Goal: Information Seeking & Learning: Learn about a topic

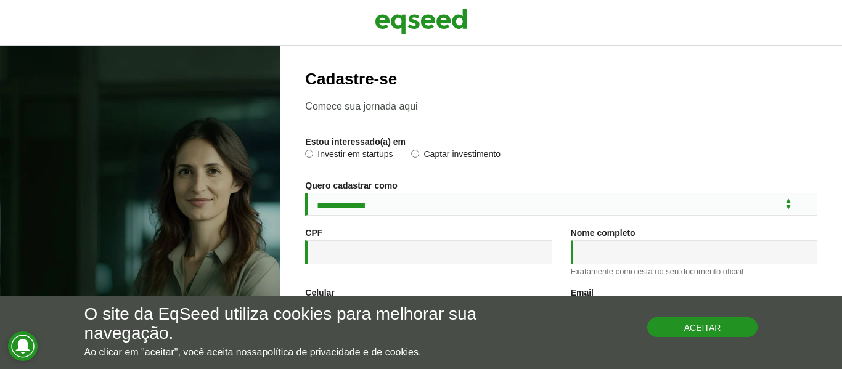
click at [710, 327] on button "Aceitar" at bounding box center [702, 327] width 111 height 20
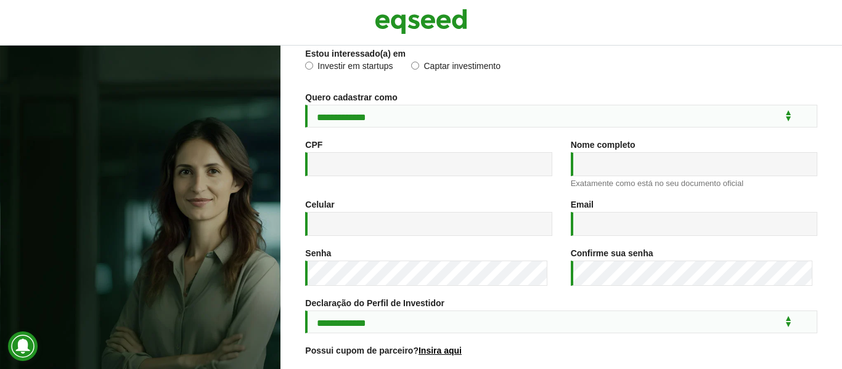
scroll to position [267, 0]
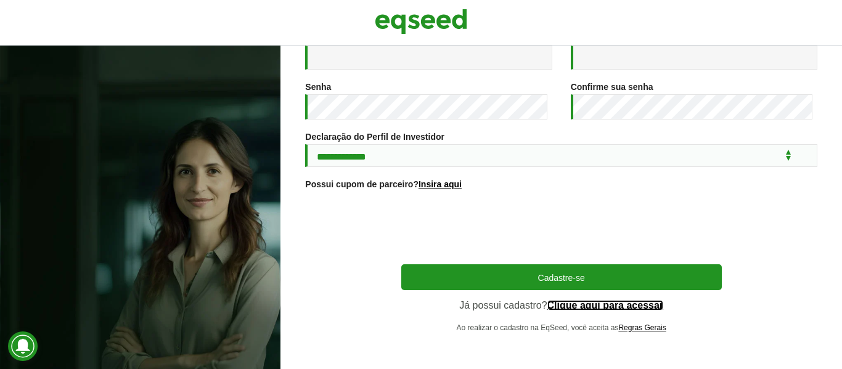
click at [599, 303] on link "Clique aqui para acessar" at bounding box center [605, 306] width 116 height 10
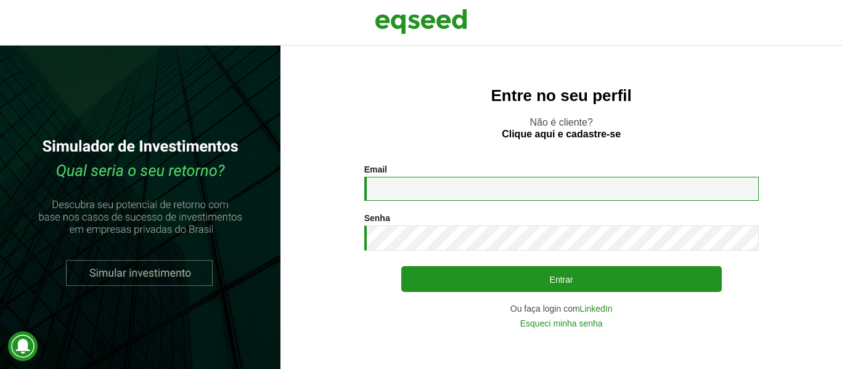
click at [432, 192] on input "Email *" at bounding box center [561, 189] width 394 height 24
type input "**********"
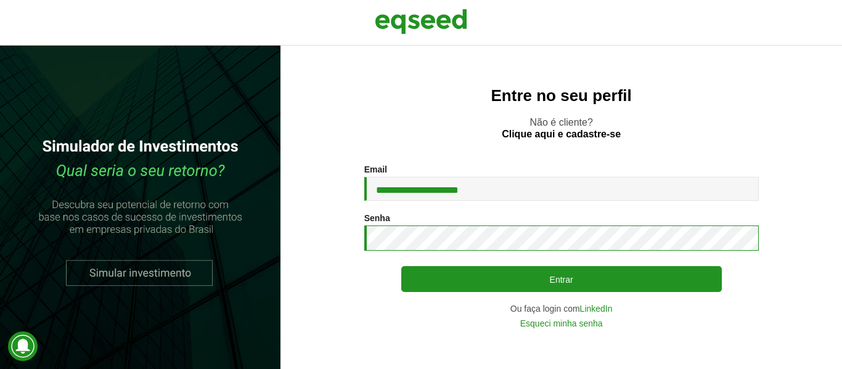
click at [327, 222] on section "**********" at bounding box center [561, 246] width 512 height 163
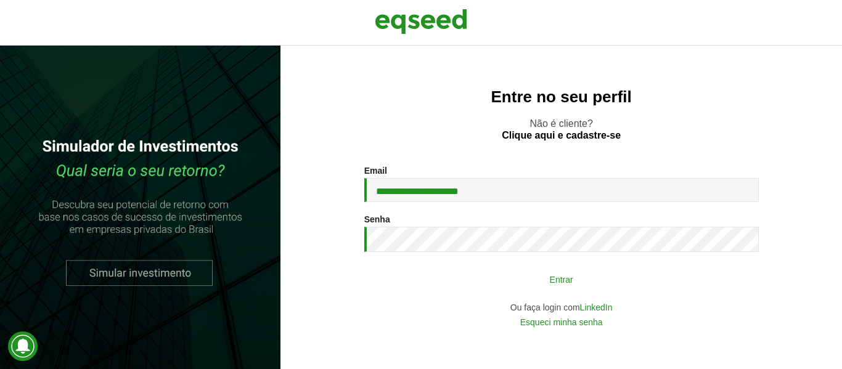
click at [495, 280] on button "Entrar" at bounding box center [561, 278] width 320 height 23
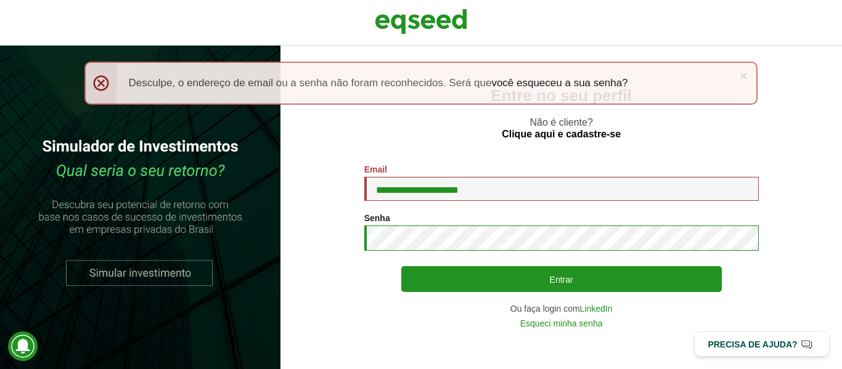
click at [401, 266] on button "Entrar" at bounding box center [561, 279] width 320 height 26
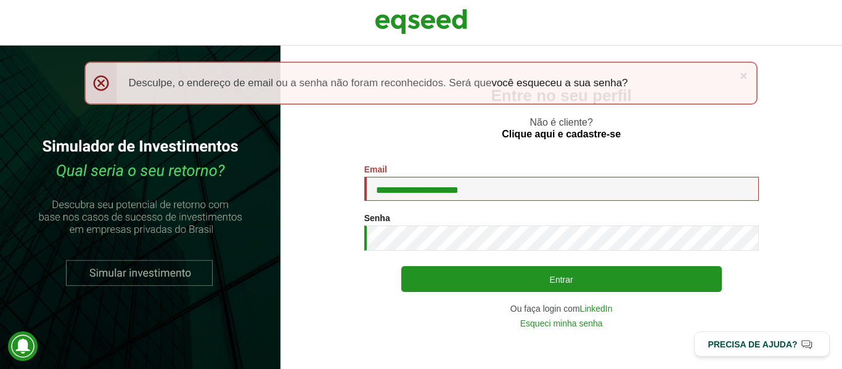
click at [401, 266] on button "Entrar" at bounding box center [561, 279] width 320 height 26
click at [745, 75] on link "×" at bounding box center [743, 75] width 7 height 13
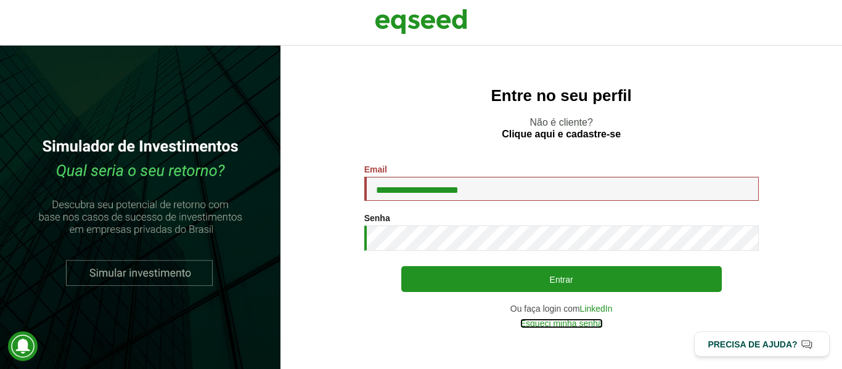
click at [578, 324] on link "Esqueci minha senha" at bounding box center [561, 323] width 83 height 9
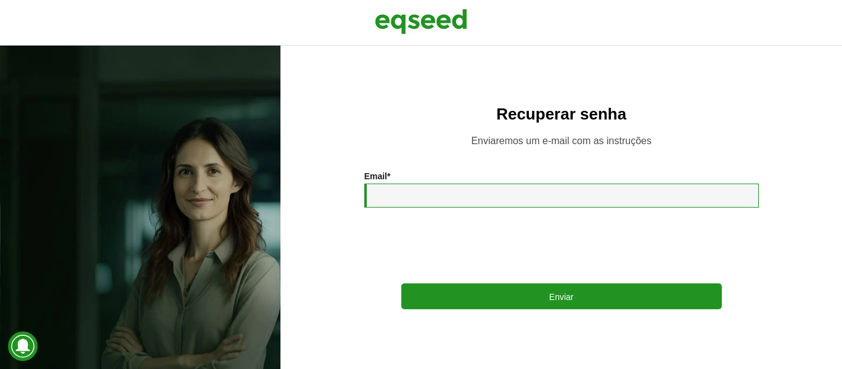
click at [439, 198] on input "Email *" at bounding box center [561, 196] width 394 height 24
type input "**********"
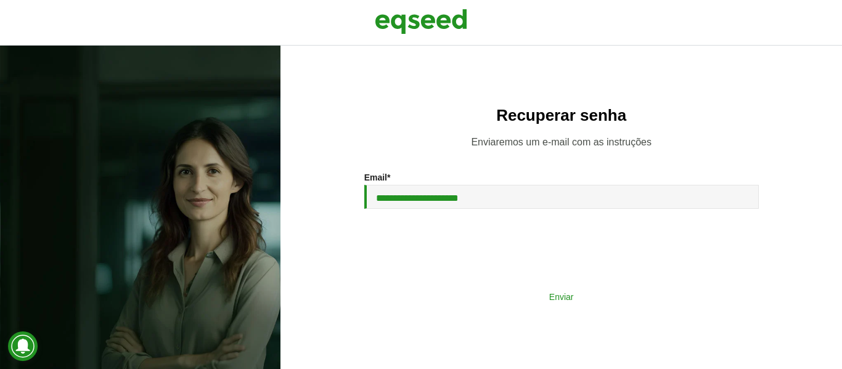
click at [592, 301] on button "Enviar" at bounding box center [561, 296] width 320 height 23
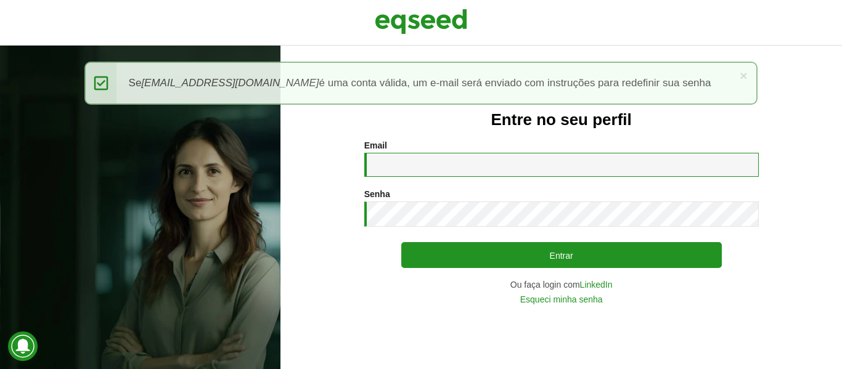
click at [447, 162] on input "Email *" at bounding box center [561, 165] width 394 height 24
type input "**********"
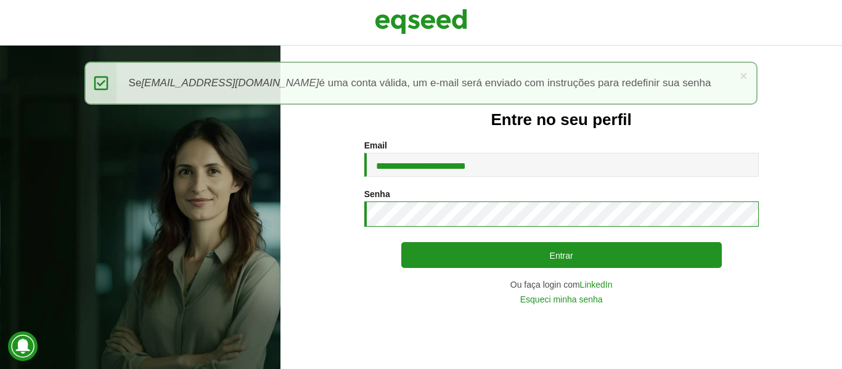
click at [401, 242] on button "Entrar" at bounding box center [561, 255] width 320 height 26
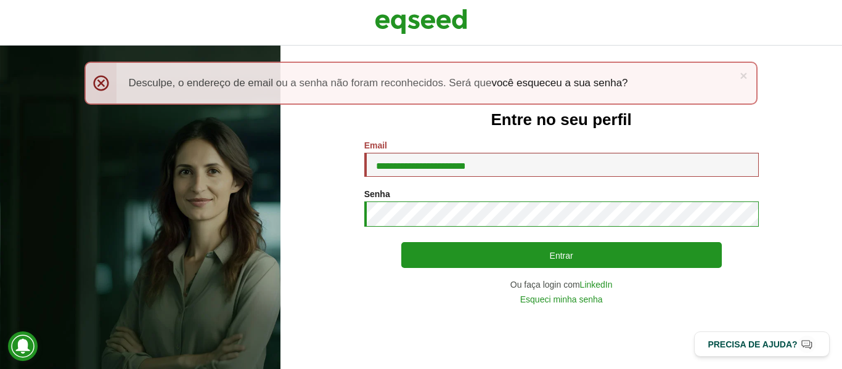
click at [401, 242] on button "Entrar" at bounding box center [561, 255] width 320 height 26
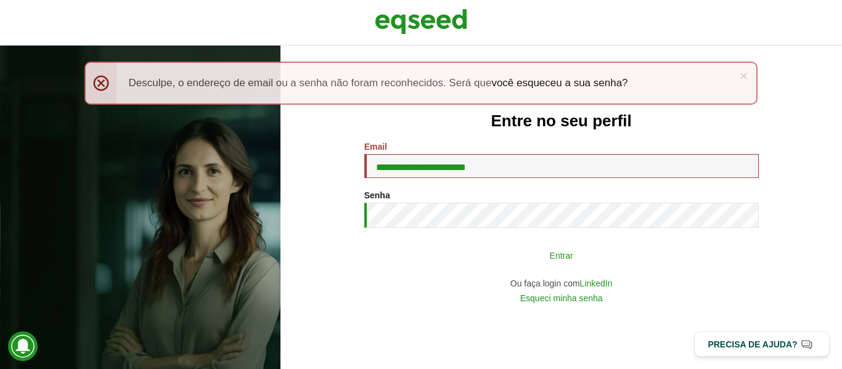
click at [597, 250] on button "Entrar" at bounding box center [561, 254] width 320 height 23
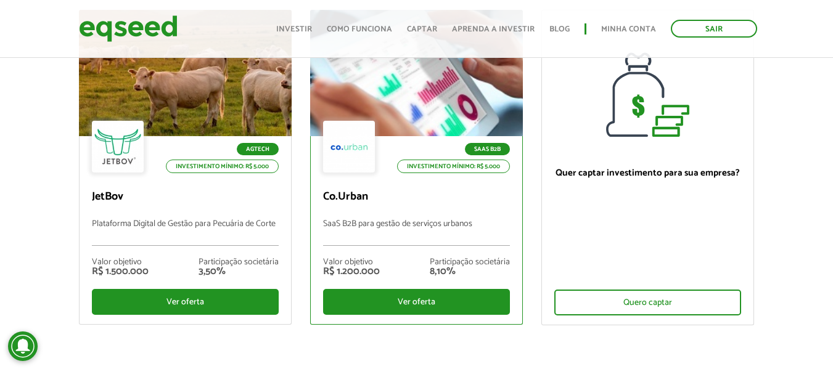
scroll to position [185, 0]
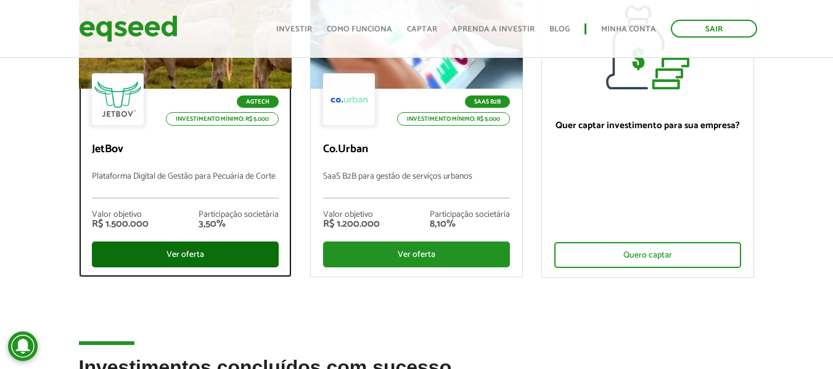
click at [176, 255] on div "Ver oferta" at bounding box center [185, 255] width 187 height 26
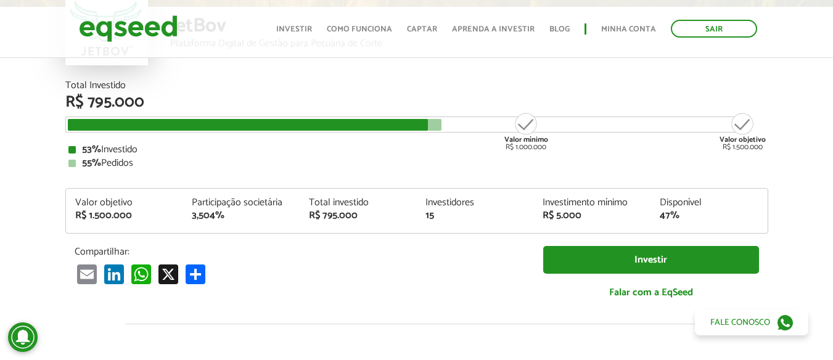
scroll to position [123, 0]
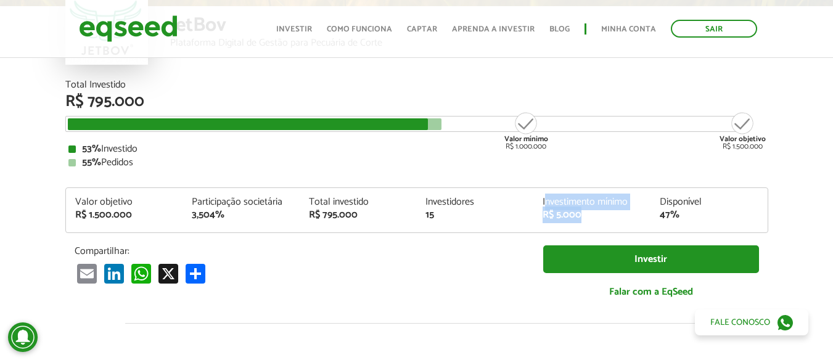
drag, startPoint x: 583, startPoint y: 216, endPoint x: 544, endPoint y: 202, distance: 41.6
click at [544, 203] on div "Investimento mínimo R$ 5.000" at bounding box center [591, 208] width 117 height 23
click at [544, 202] on div "Investimento mínimo" at bounding box center [591, 202] width 99 height 10
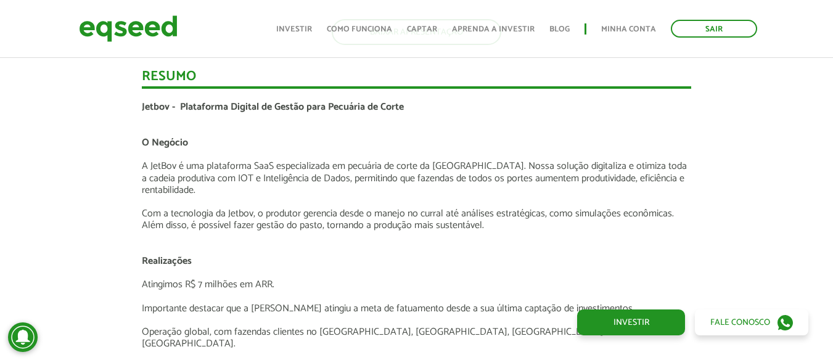
scroll to position [1787, 0]
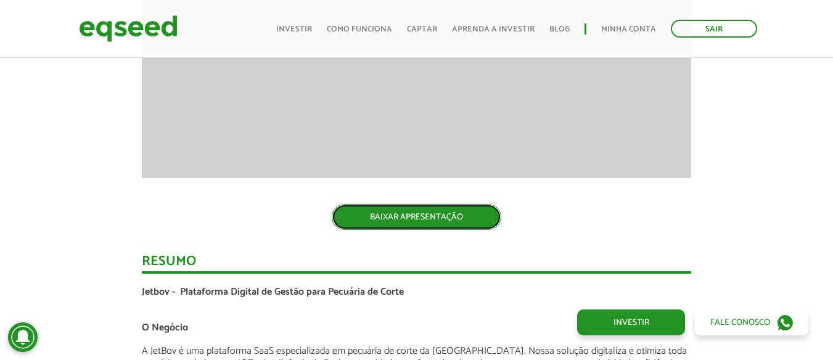
click at [450, 214] on link "BAIXAR APRESENTAÇÃO" at bounding box center [416, 217] width 169 height 26
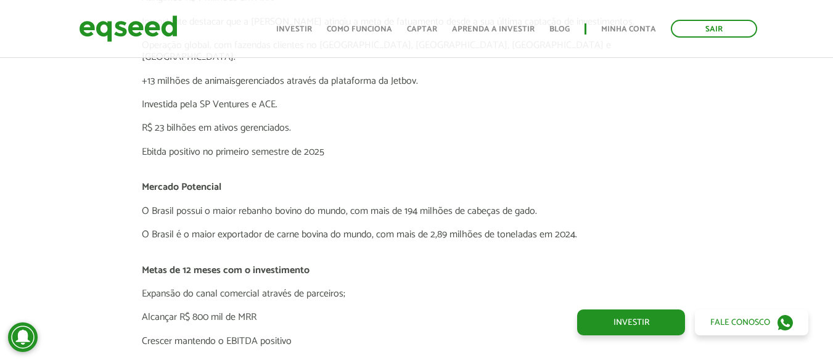
scroll to position [2280, 0]
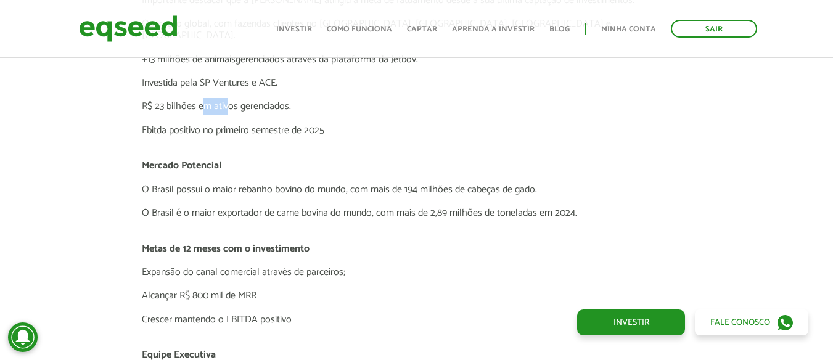
drag, startPoint x: 203, startPoint y: 94, endPoint x: 233, endPoint y: 92, distance: 29.6
click at [231, 100] on p "R$ 23 bilhões em ativos gerenciados." at bounding box center [416, 106] width 549 height 12
click at [233, 100] on p "R$ 23 bilhões em ativos gerenciados." at bounding box center [416, 106] width 549 height 12
drag, startPoint x: 256, startPoint y: 97, endPoint x: 270, endPoint y: 98, distance: 13.6
click at [268, 100] on p "R$ 23 bilhões em ativos gerenciados." at bounding box center [416, 106] width 549 height 12
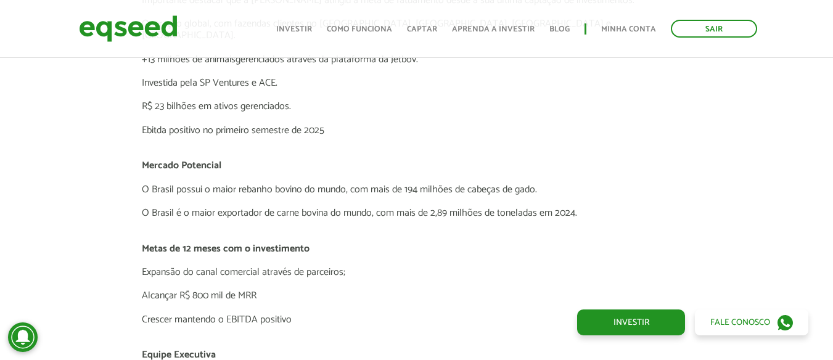
click at [270, 100] on p "R$ 23 bilhões em ativos gerenciados." at bounding box center [416, 106] width 549 height 12
drag, startPoint x: 247, startPoint y: 99, endPoint x: 282, endPoint y: 97, distance: 35.2
click at [281, 100] on p "R$ 23 bilhões em ativos gerenciados." at bounding box center [416, 106] width 549 height 12
click at [287, 100] on p "R$ 23 bilhões em ativos gerenciados." at bounding box center [416, 106] width 549 height 12
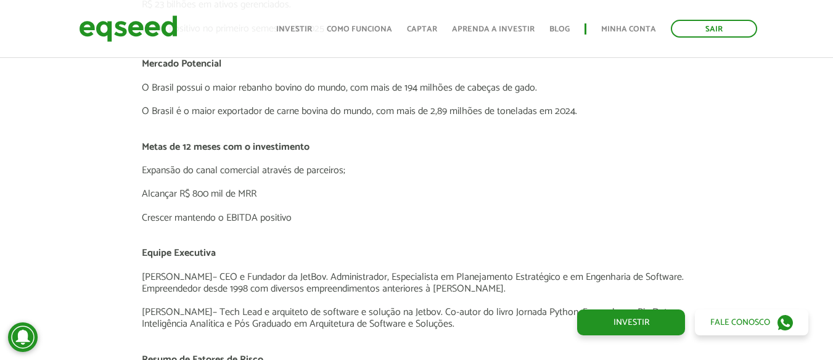
scroll to position [2404, 0]
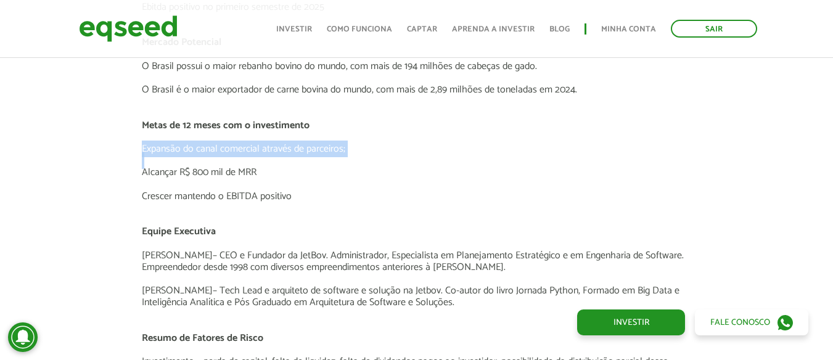
drag, startPoint x: 141, startPoint y: 136, endPoint x: 355, endPoint y: 145, distance: 214.1
click at [357, 155] on p at bounding box center [416, 161] width 549 height 12
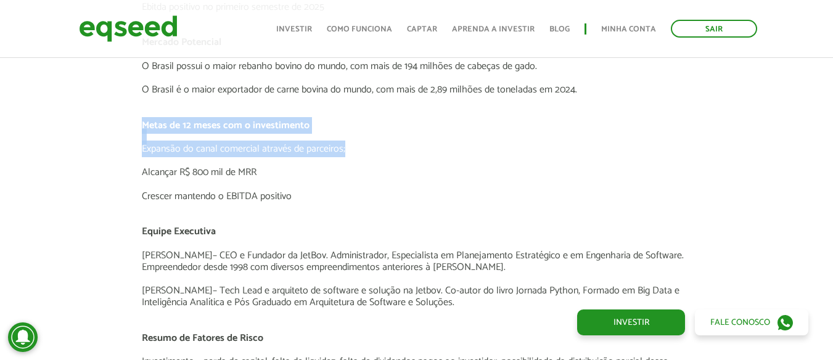
drag, startPoint x: 355, startPoint y: 142, endPoint x: 134, endPoint y: 108, distance: 223.1
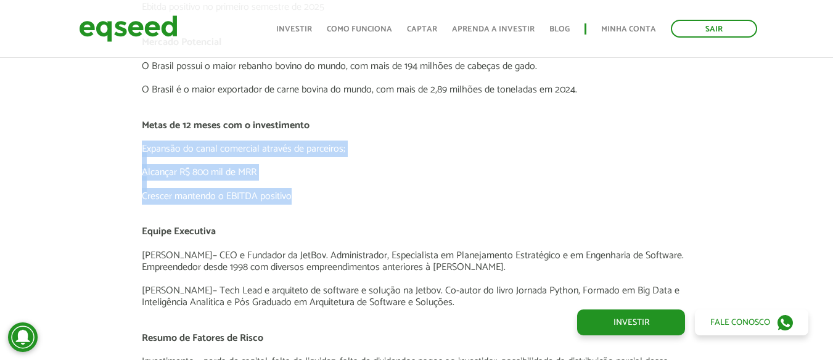
drag, startPoint x: 294, startPoint y: 184, endPoint x: 123, endPoint y: 134, distance: 178.3
click at [266, 155] on p at bounding box center [416, 161] width 549 height 12
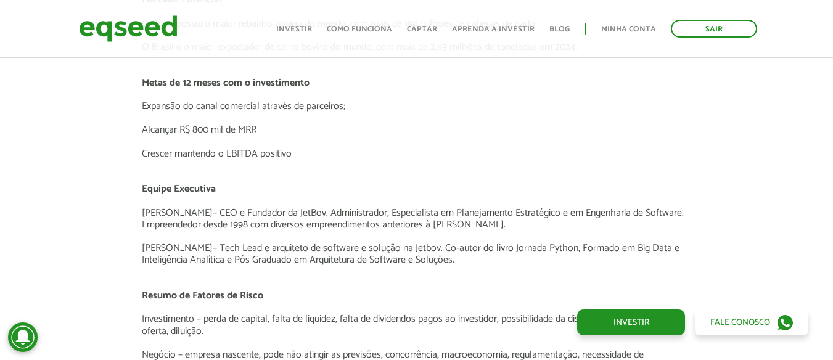
scroll to position [2465, 0]
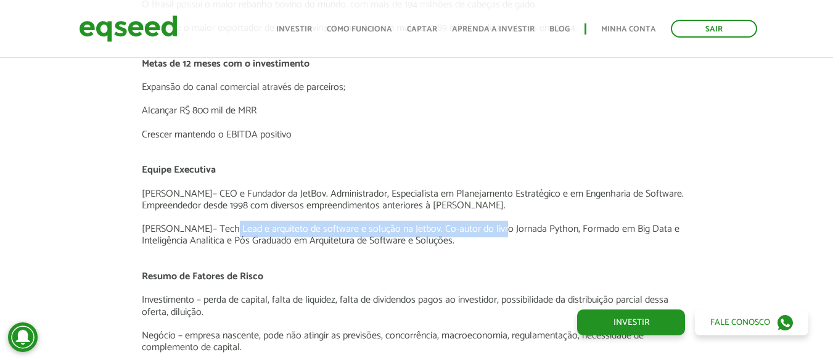
drag, startPoint x: 230, startPoint y: 216, endPoint x: 518, endPoint y: 214, distance: 287.8
click at [505, 223] on p "Sergio Berlotto – Tech Lead e arquiteto de software e solução na Jetbov. Co-aut…" at bounding box center [416, 234] width 549 height 23
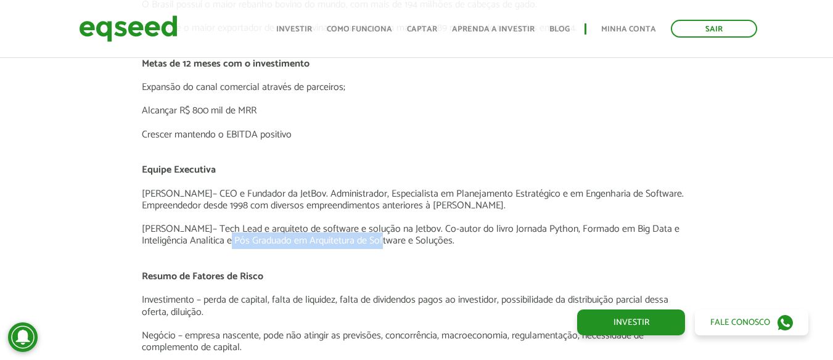
drag, startPoint x: 261, startPoint y: 229, endPoint x: 380, endPoint y: 232, distance: 119.0
click at [380, 232] on p "Sergio Berlotto – Tech Lead e arquiteto de software e solução na Jetbov. Co-aut…" at bounding box center [416, 234] width 549 height 23
click at [428, 225] on p "Sergio Berlotto – Tech Lead e arquiteto de software e solução na Jetbov. Co-aut…" at bounding box center [416, 234] width 549 height 23
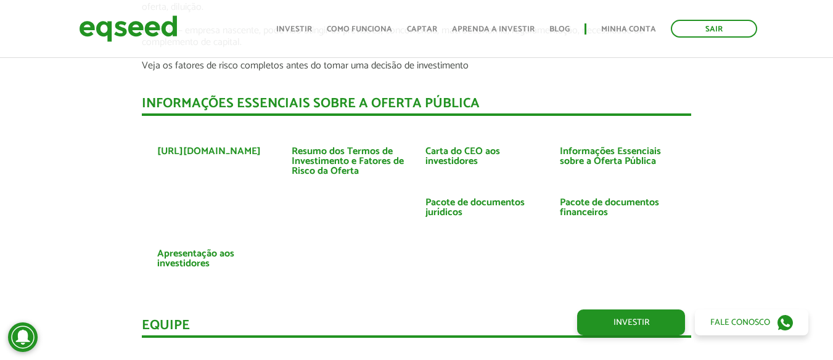
scroll to position [2774, 0]
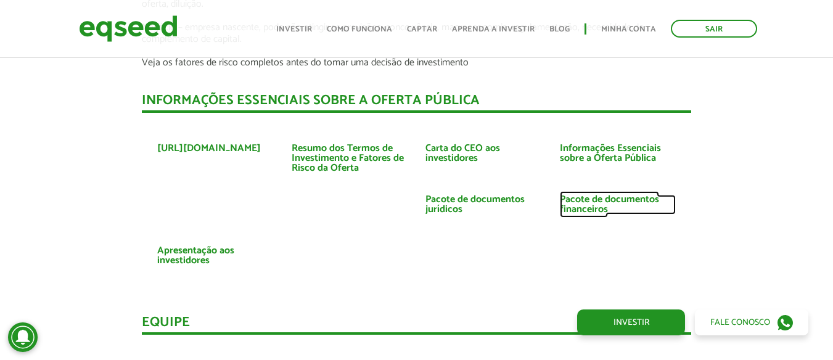
click at [594, 195] on link "Pacote de documentos financeiros" at bounding box center [618, 205] width 116 height 20
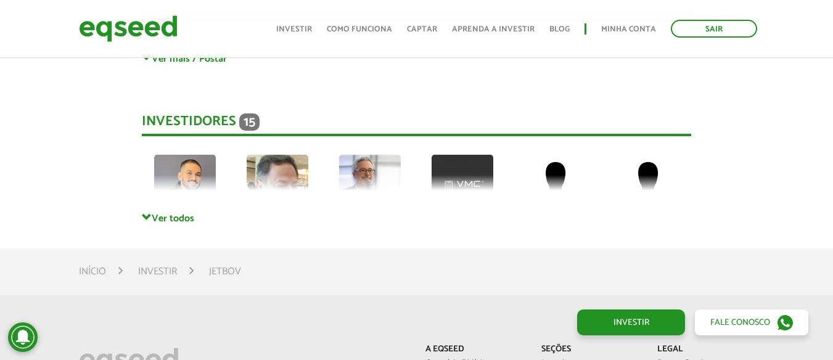
scroll to position [3390, 0]
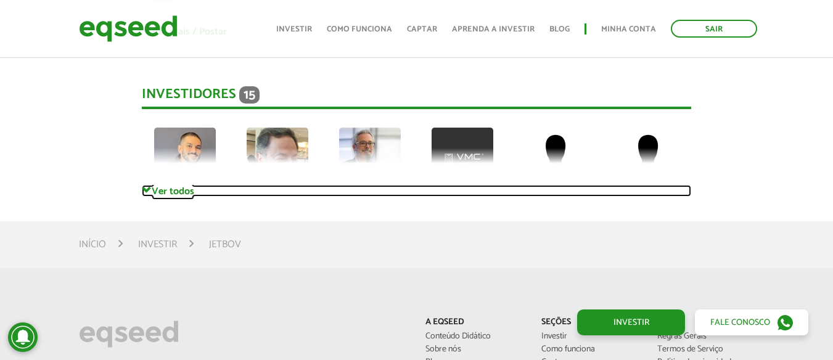
click at [172, 185] on link "Ver todos" at bounding box center [416, 191] width 549 height 12
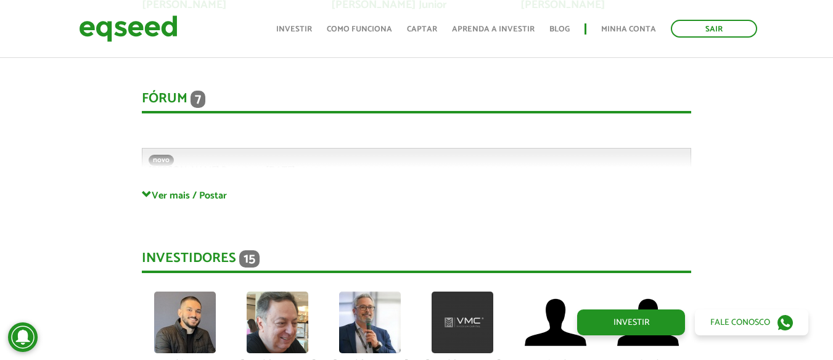
scroll to position [3205, 0]
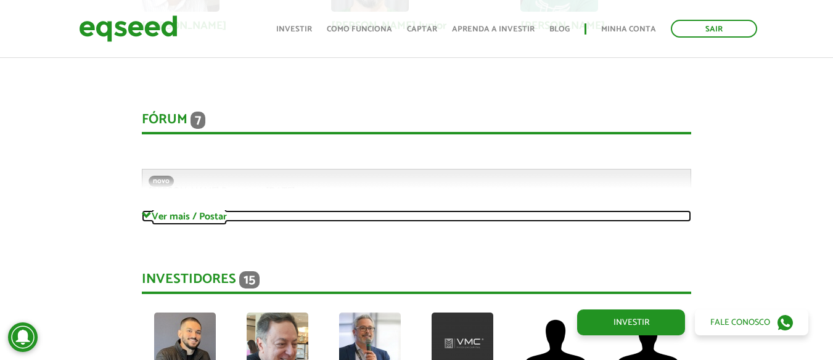
click at [192, 210] on link "Ver mais / Postar" at bounding box center [416, 216] width 549 height 12
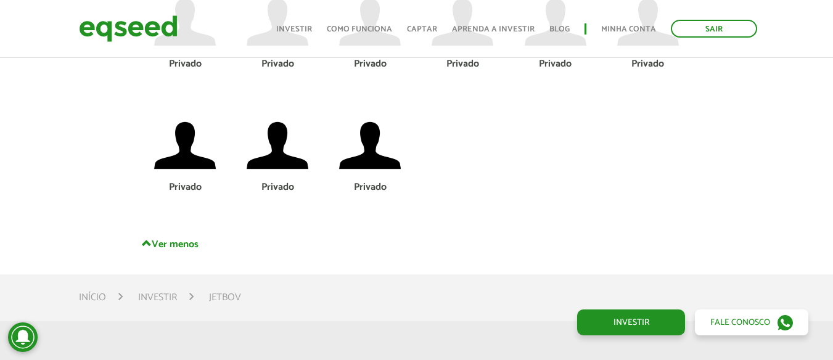
scroll to position [5732, 0]
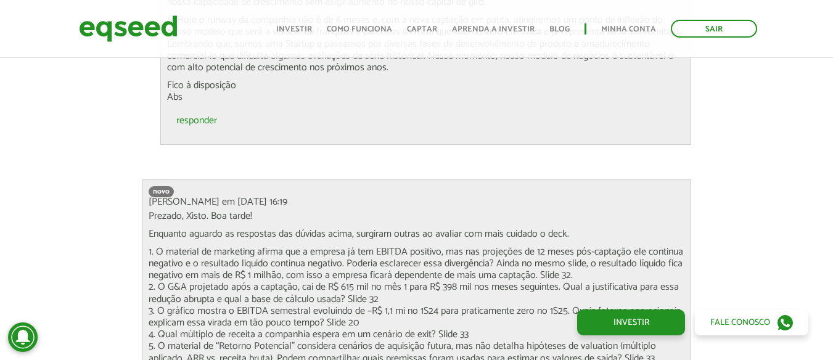
scroll to position [4746, 0]
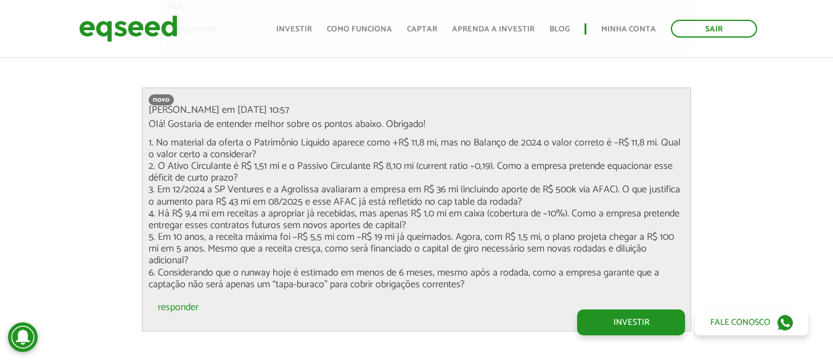
scroll to position [4006, 0]
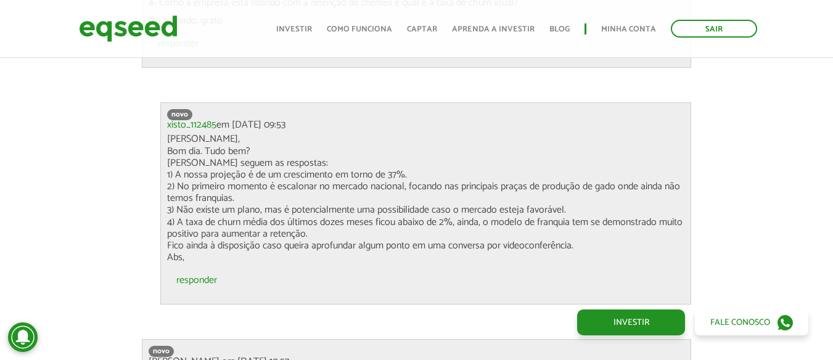
scroll to position [3760, 0]
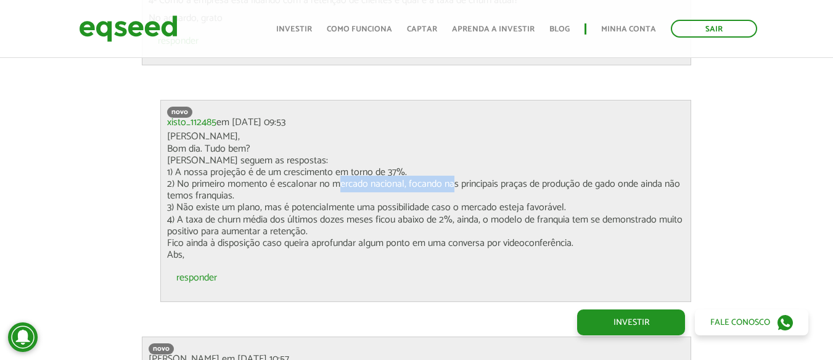
drag, startPoint x: 332, startPoint y: 173, endPoint x: 447, endPoint y: 166, distance: 116.1
click at [447, 166] on p "Ola José, Bom dia. Tudo bem? Abaixo seguem as respostas: 1) A nossa projeção é …" at bounding box center [425, 196] width 517 height 130
drag, startPoint x: 455, startPoint y: 179, endPoint x: 455, endPoint y: 173, distance: 6.8
click at [455, 174] on p "Ola José, Bom dia. Tudo bem? Abaixo seguem as respostas: 1) A nossa projeção é …" at bounding box center [425, 196] width 517 height 130
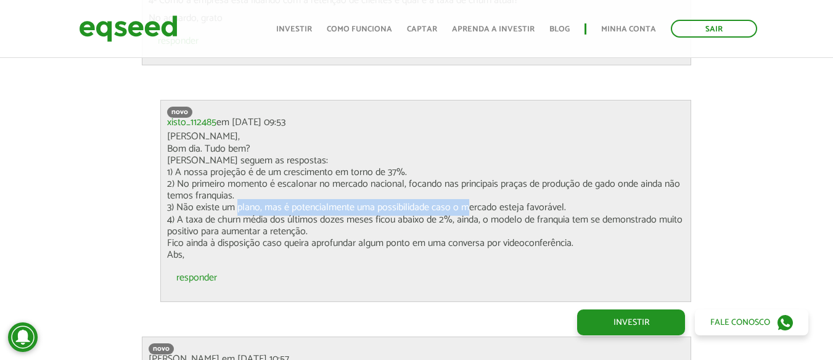
drag, startPoint x: 235, startPoint y: 195, endPoint x: 460, endPoint y: 191, distance: 225.6
click at [460, 191] on p "Ola José, Bom dia. Tudo bem? Abaixo seguem as respostas: 1) A nossa projeção é …" at bounding box center [425, 196] width 517 height 130
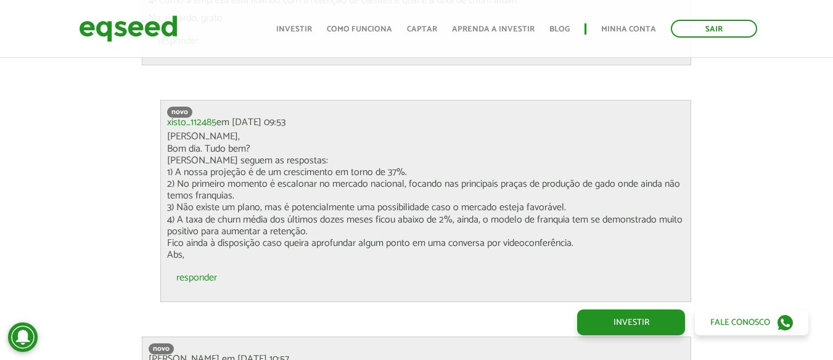
click at [306, 211] on p "Ola José, Bom dia. Tudo bem? Abaixo seguem as respostas: 1) A nossa projeção é …" at bounding box center [425, 196] width 517 height 130
drag, startPoint x: 263, startPoint y: 236, endPoint x: 351, endPoint y: 235, distance: 88.1
click at [351, 235] on p "Ola José, Bom dia. Tudo bem? Abaixo seguem as respostas: 1) A nossa projeção é …" at bounding box center [425, 196] width 517 height 130
click at [513, 232] on p "Ola José, Bom dia. Tudo bem? Abaixo seguem as respostas: 1) A nossa projeção é …" at bounding box center [425, 196] width 517 height 130
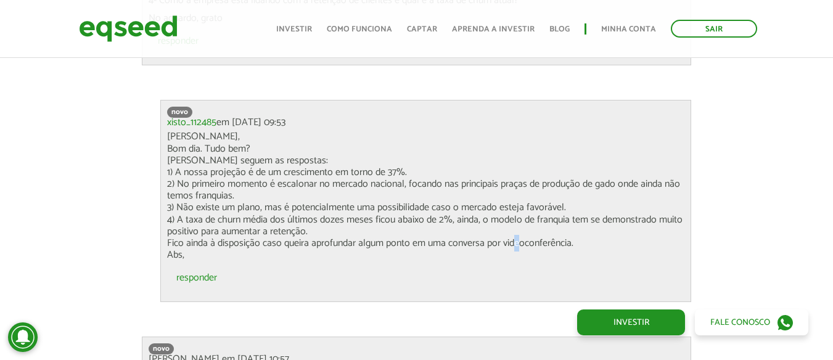
click at [513, 232] on p "Ola José, Bom dia. Tudo bem? Abaixo seguem as respostas: 1) A nossa projeção é …" at bounding box center [425, 196] width 517 height 130
click at [462, 221] on p "Ola José, Bom dia. Tudo bem? Abaixo seguem as respostas: 1) A nossa projeção é …" at bounding box center [425, 196] width 517 height 130
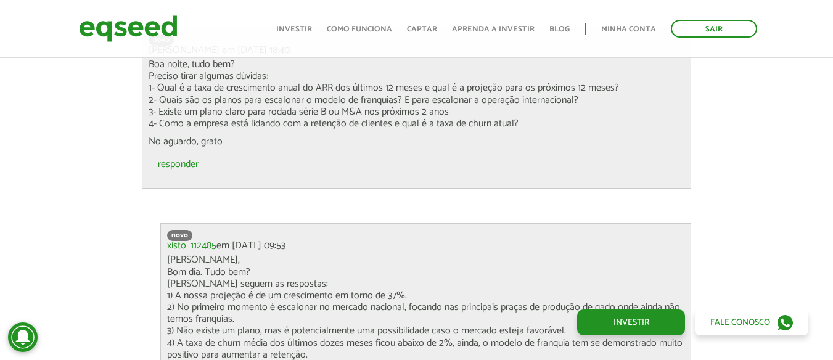
scroll to position [3575, 0]
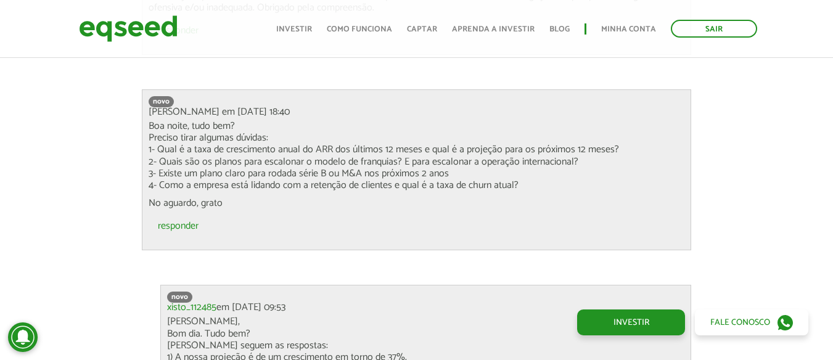
click at [435, 198] on div "novo José em 20/08/2025 - 18:40 Boa noite, tudo bem? Preciso tirar algumas dúvi…" at bounding box center [416, 169] width 549 height 161
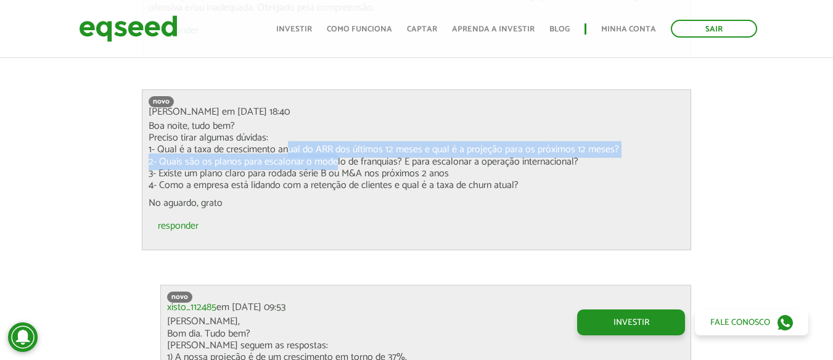
drag, startPoint x: 285, startPoint y: 136, endPoint x: 333, endPoint y: 143, distance: 49.2
click at [333, 143] on p "Boa noite, tudo bem? Preciso tirar algumas dúvidas: 1- Qual é a taxa de crescim…" at bounding box center [417, 155] width 536 height 71
click at [338, 135] on p "Boa noite, tudo bem? Preciso tirar algumas dúvidas: 1- Qual é a taxa de crescim…" at bounding box center [417, 155] width 536 height 71
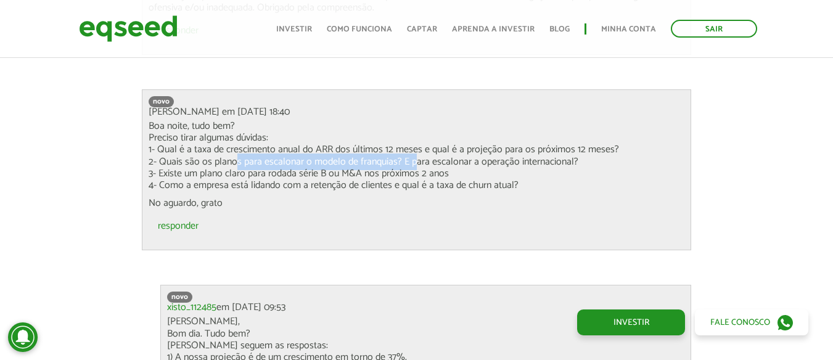
drag, startPoint x: 234, startPoint y: 145, endPoint x: 410, endPoint y: 145, distance: 176.3
click at [410, 145] on p "Boa noite, tudo bem? Preciso tirar algumas dúvidas: 1- Qual é a taxa de crescim…" at bounding box center [417, 155] width 536 height 71
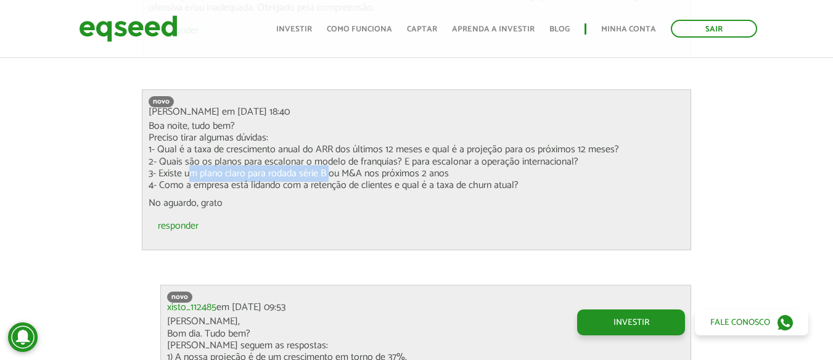
drag, startPoint x: 190, startPoint y: 160, endPoint x: 326, endPoint y: 162, distance: 136.2
click at [326, 162] on p "Boa noite, tudo bem? Preciso tirar algumas dúvidas: 1- Qual é a taxa de crescim…" at bounding box center [417, 155] width 536 height 71
drag, startPoint x: 214, startPoint y: 176, endPoint x: 322, endPoint y: 172, distance: 107.3
click at [316, 171] on p "Boa noite, tudo bem? Preciso tirar algumas dúvidas: 1- Qual é a taxa de crescim…" at bounding box center [417, 155] width 536 height 71
drag, startPoint x: 365, startPoint y: 175, endPoint x: 390, endPoint y: 167, distance: 25.3
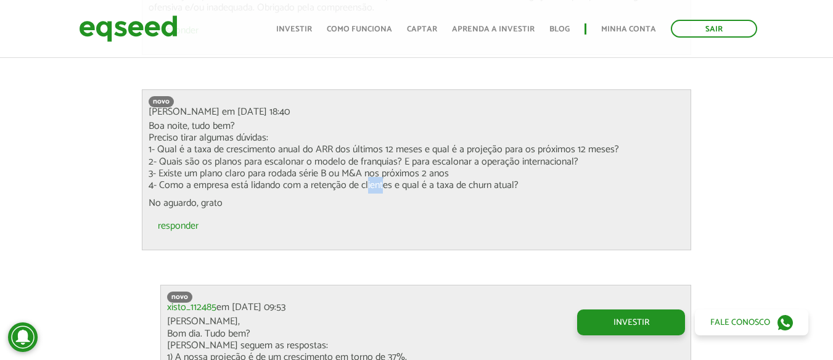
click at [389, 167] on p "Boa noite, tudo bem? Preciso tirar algumas dúvidas: 1- Qual é a taxa de crescim…" at bounding box center [417, 155] width 536 height 71
click at [393, 167] on p "Boa noite, tudo bem? Preciso tirar algumas dúvidas: 1- Qual é a taxa de crescim…" at bounding box center [417, 155] width 536 height 71
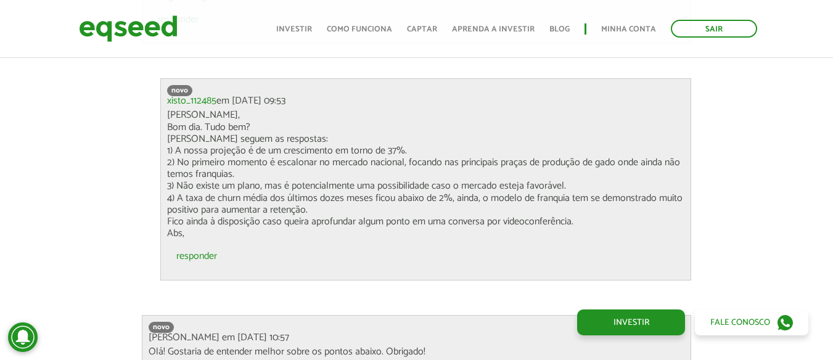
scroll to position [3760, 0]
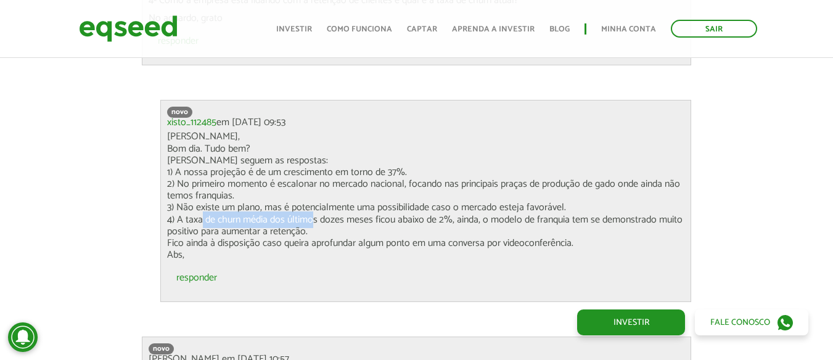
drag, startPoint x: 198, startPoint y: 210, endPoint x: 305, endPoint y: 218, distance: 107.5
click at [306, 213] on p "Ola José, Bom dia. Tudo bem? Abaixo seguem as respostas: 1) A nossa projeção é …" at bounding box center [425, 196] width 517 height 130
drag, startPoint x: 356, startPoint y: 230, endPoint x: 368, endPoint y: 225, distance: 12.7
click at [364, 226] on p "Ola José, Bom dia. Tudo bem? Abaixo seguem as respostas: 1) A nossa projeção é …" at bounding box center [425, 196] width 517 height 130
click at [369, 225] on p "Ola José, Bom dia. Tudo bem? Abaixo seguem as respostas: 1) A nossa projeção é …" at bounding box center [425, 196] width 517 height 130
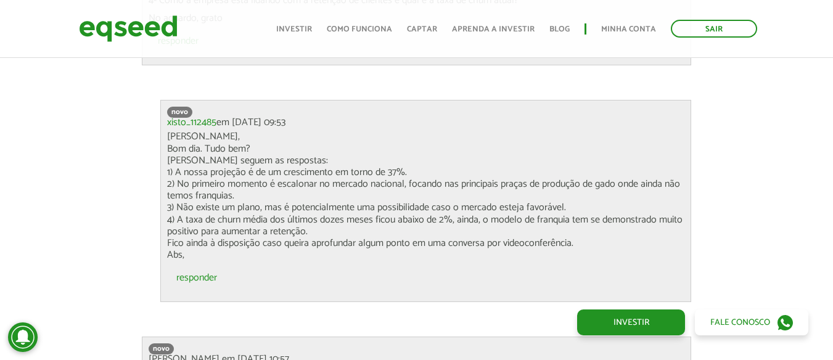
click at [474, 234] on p "Ola José, Bom dia. Tudo bem? Abaixo seguem as respostas: 1) A nossa projeção é …" at bounding box center [425, 196] width 517 height 130
click at [521, 232] on p "Ola José, Bom dia. Tudo bem? Abaixo seguem as respostas: 1) A nossa projeção é …" at bounding box center [425, 196] width 517 height 130
click at [442, 230] on p "Ola José, Bom dia. Tudo bem? Abaixo seguem as respostas: 1) A nossa projeção é …" at bounding box center [425, 196] width 517 height 130
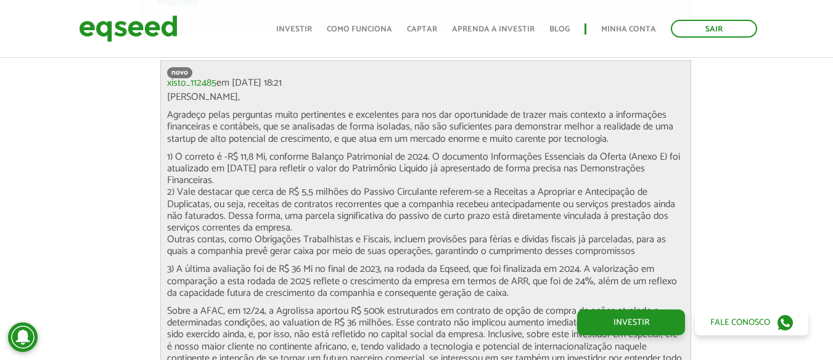
scroll to position [4376, 0]
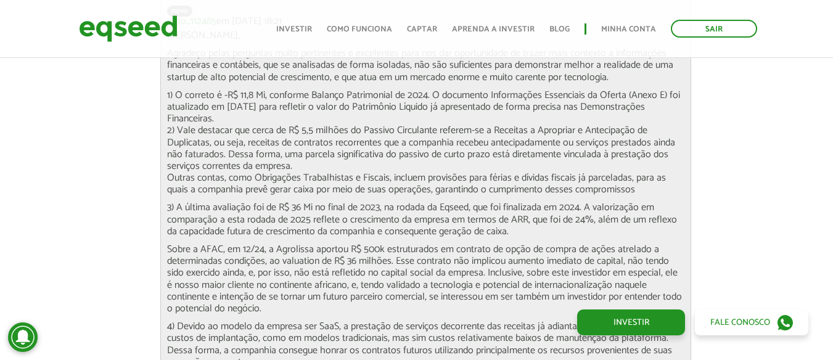
click at [525, 202] on p "3) A última avaliação foi de R$ 36 Mi no final de 2023, na rodada da Eqseed, qu…" at bounding box center [425, 220] width 517 height 36
drag, startPoint x: 361, startPoint y: 239, endPoint x: 413, endPoint y: 239, distance: 51.8
click at [413, 243] on p "Sobre a AFAC, em 12/24, a Agrolissa aportou R$ 500k estruturados em contrato de…" at bounding box center [425, 278] width 517 height 71
click at [485, 255] on p "Sobre a AFAC, em 12/24, a Agrolissa aportou R$ 500k estruturados em contrato de…" at bounding box center [425, 278] width 517 height 71
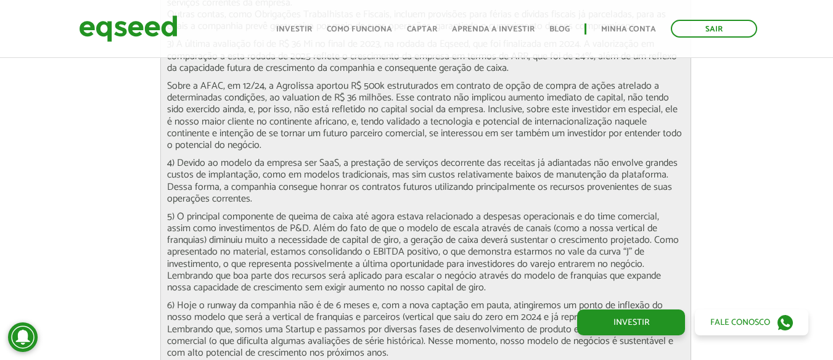
scroll to position [4561, 0]
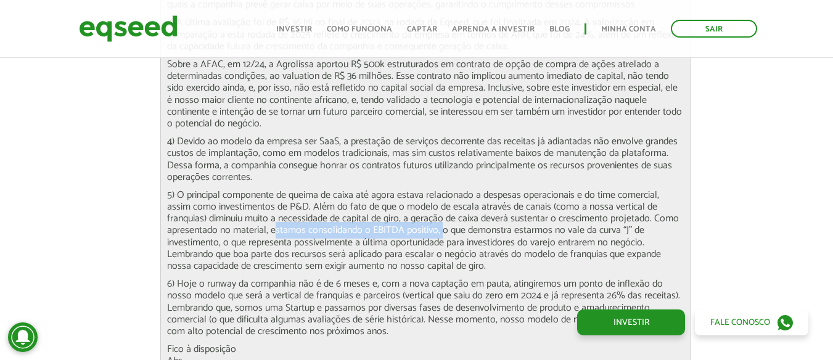
drag, startPoint x: 284, startPoint y: 207, endPoint x: 442, endPoint y: 210, distance: 158.4
click at [442, 210] on p "5) O principal componente de queima de caixa até agora estava relacionado a des…" at bounding box center [425, 230] width 517 height 83
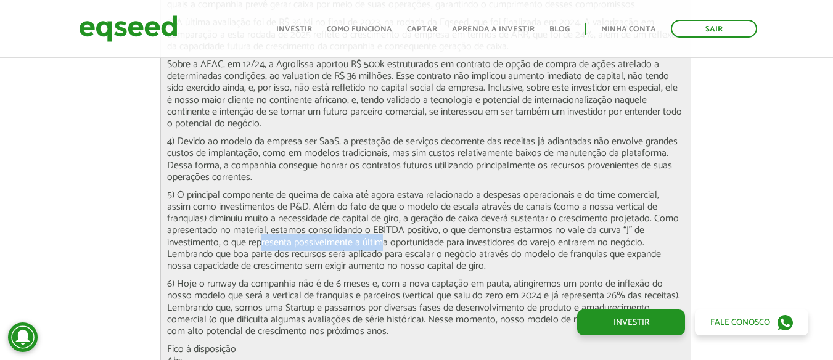
drag, startPoint x: 266, startPoint y: 221, endPoint x: 380, endPoint y: 219, distance: 114.7
click at [380, 219] on p "5) O principal componente de queima de caixa até agora estava relacionado a des…" at bounding box center [425, 230] width 517 height 83
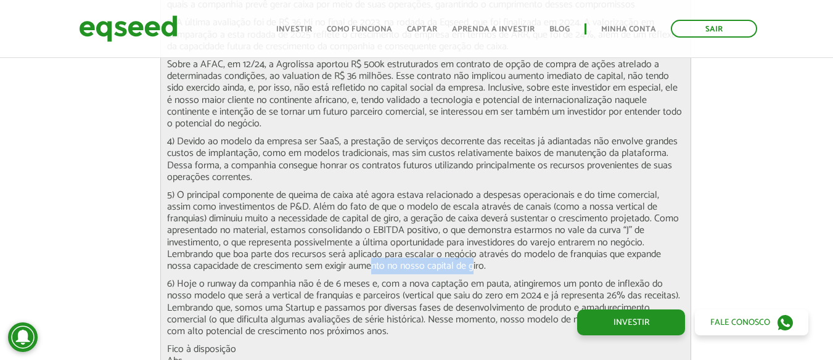
drag, startPoint x: 372, startPoint y: 247, endPoint x: 470, endPoint y: 238, distance: 97.8
click at [469, 239] on p "5) O principal componente de queima de caixa até agora estava relacionado a des…" at bounding box center [425, 230] width 517 height 83
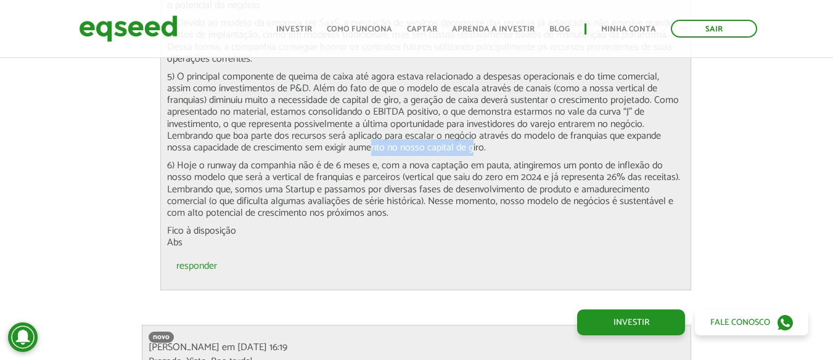
scroll to position [4684, 0]
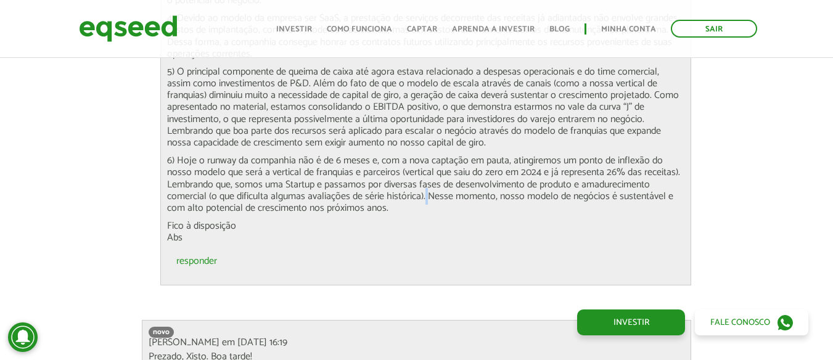
click at [429, 171] on p "6) Hoje o runway da companhia não é de 6 meses e, com a nova captação em pauta,…" at bounding box center [425, 184] width 517 height 59
click at [356, 181] on p "6) Hoje o runway da companhia não é de 6 meses e, com a nova captação em pauta,…" at bounding box center [425, 184] width 517 height 59
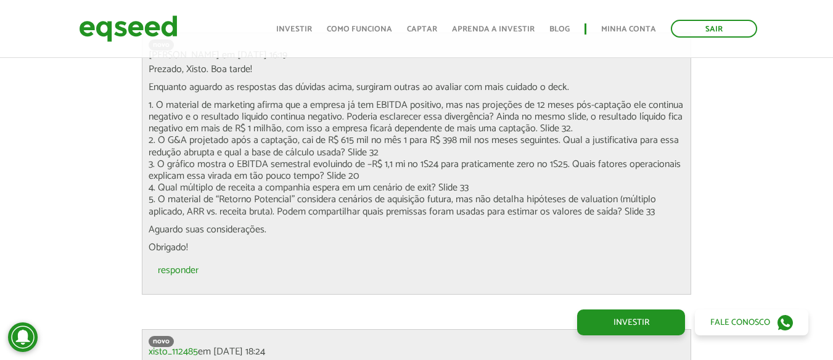
scroll to position [4992, 0]
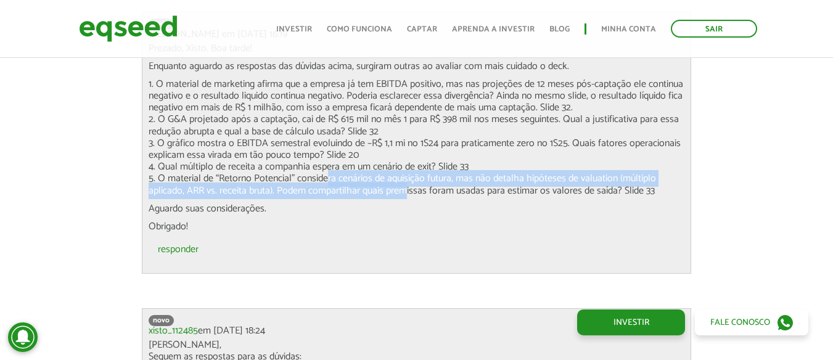
drag, startPoint x: 324, startPoint y: 163, endPoint x: 400, endPoint y: 169, distance: 76.6
click at [398, 168] on p "1. O material de marketing afirma que a empresa já tem EBITDA positivo, mas nas…" at bounding box center [417, 137] width 536 height 118
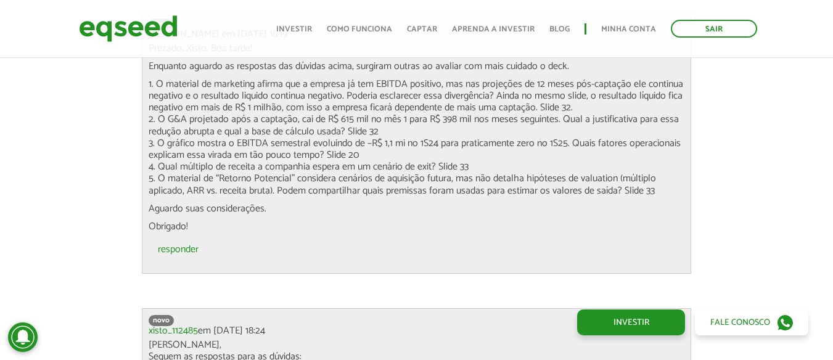
click at [417, 171] on p "1. O material de marketing afirma que a empresa já tem EBITDA positivo, mas nas…" at bounding box center [417, 137] width 536 height 118
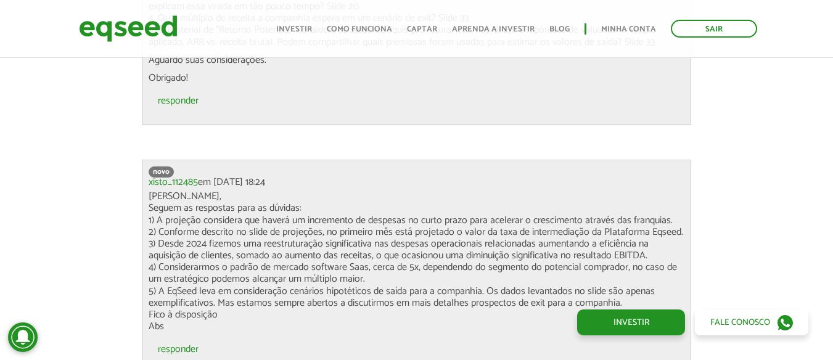
scroll to position [5177, 0]
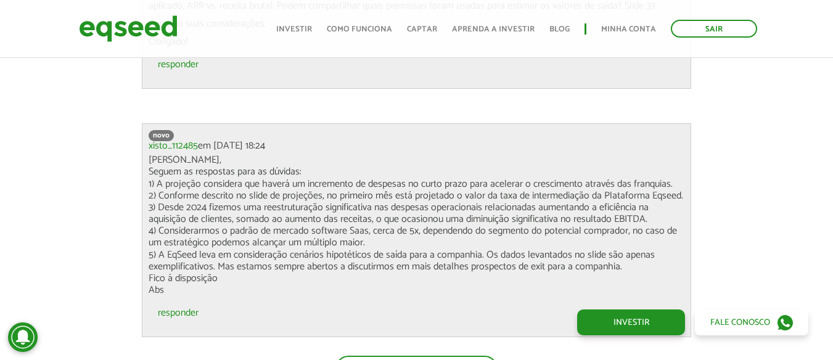
click at [360, 229] on p "Ola Luiz, Seguem as respostas para as dúvidas: 1) A projeção considera que have…" at bounding box center [417, 225] width 536 height 142
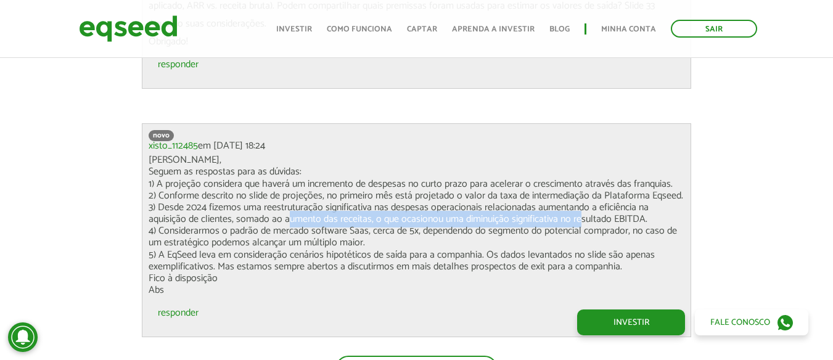
drag, startPoint x: 287, startPoint y: 197, endPoint x: 577, endPoint y: 197, distance: 289.7
click at [577, 197] on p "Ola Luiz, Seguem as respostas para as dúvidas: 1) A projeção considera que have…" at bounding box center [417, 225] width 536 height 142
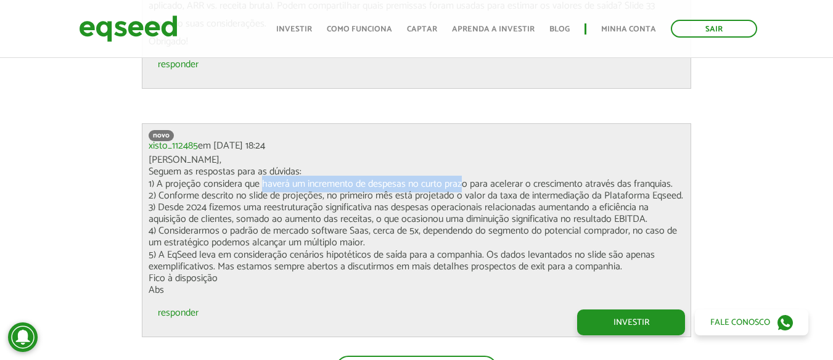
drag, startPoint x: 259, startPoint y: 159, endPoint x: 459, endPoint y: 153, distance: 199.8
click at [459, 154] on p "Ola Luiz, Seguem as respostas para as dúvidas: 1) A projeção considera que have…" at bounding box center [417, 225] width 536 height 142
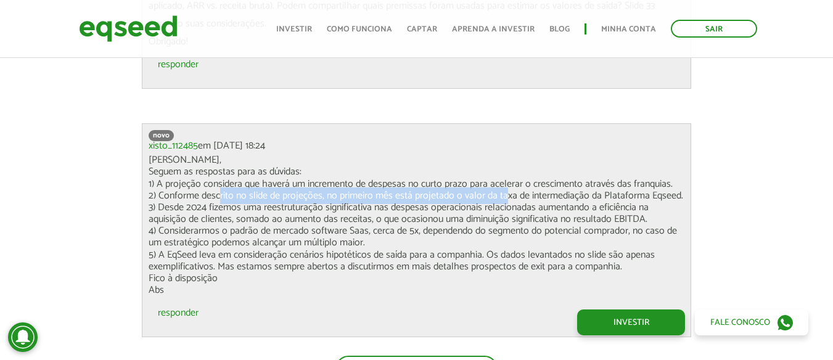
drag, startPoint x: 227, startPoint y: 170, endPoint x: 513, endPoint y: 169, distance: 286.0
click at [508, 168] on p "Ola Luiz, Seguem as respostas para as dúvidas: 1) A projeção considera que have…" at bounding box center [417, 225] width 536 height 142
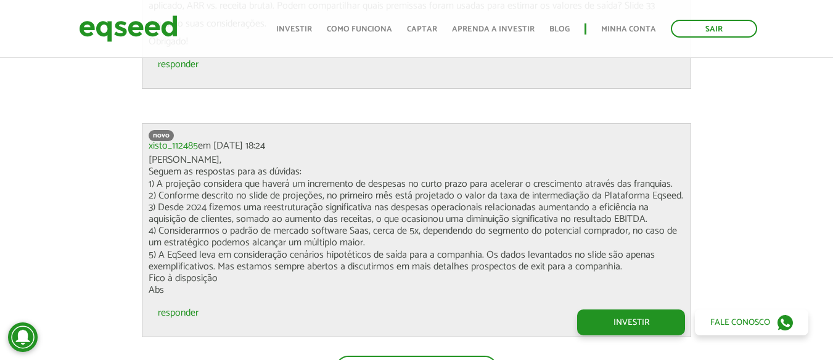
click at [513, 169] on p "Ola Luiz, Seguem as respostas para as dúvidas: 1) A projeção considera que have…" at bounding box center [417, 225] width 536 height 142
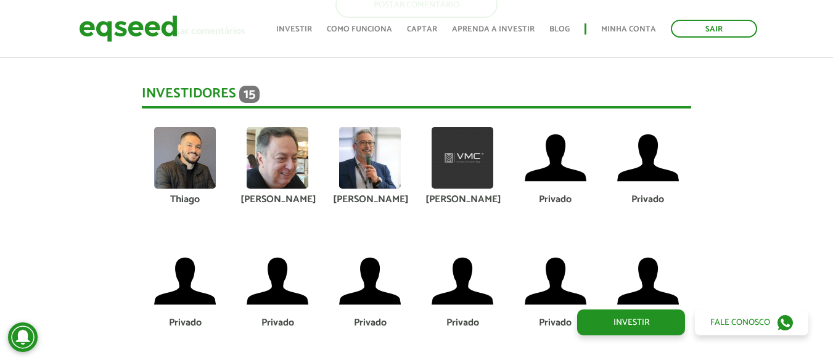
scroll to position [5609, 0]
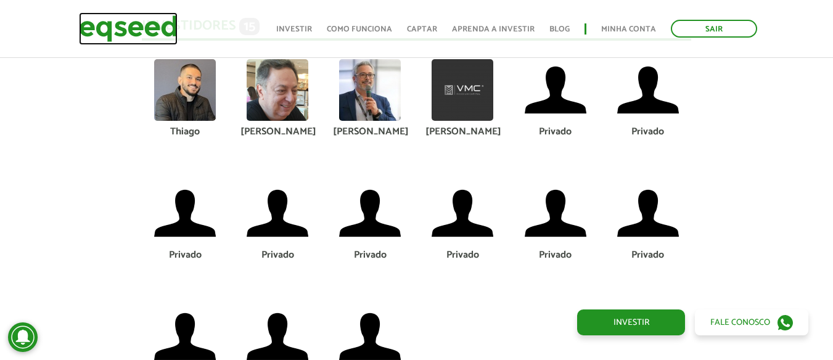
drag, startPoint x: 152, startPoint y: 34, endPoint x: 134, endPoint y: 2, distance: 36.5
click at [152, 34] on img at bounding box center [128, 28] width 99 height 33
